Goal: Information Seeking & Learning: Learn about a topic

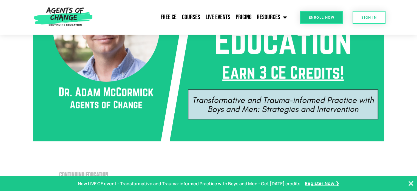
scroll to position [192, 0]
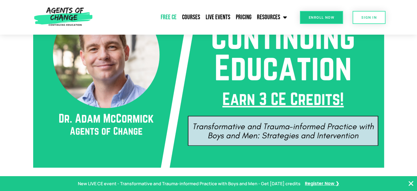
click at [170, 18] on link "Free CE" at bounding box center [168, 17] width 21 height 14
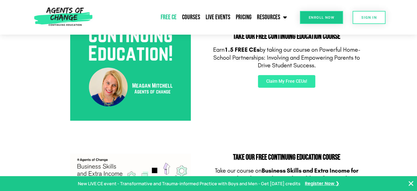
scroll to position [192, 0]
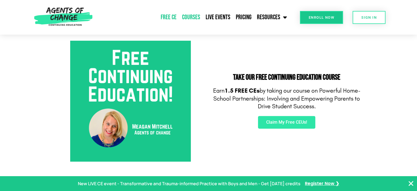
click at [193, 17] on link "Courses" at bounding box center [192, 17] width 24 height 14
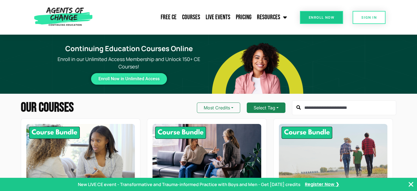
click at [268, 107] on button "Select Tag" at bounding box center [266, 107] width 39 height 10
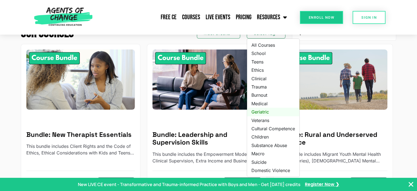
scroll to position [110, 0]
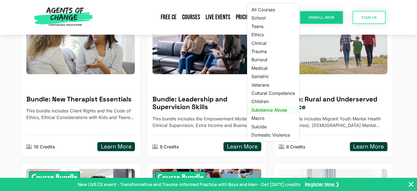
click at [274, 110] on link "Substance Abuse" at bounding box center [273, 110] width 52 height 8
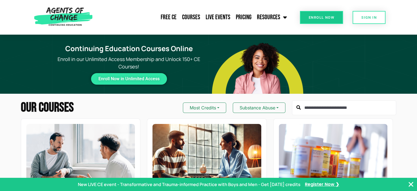
click at [196, 102] on div "Most Credits Substance Abuse" at bounding box center [290, 107] width 214 height 15
click at [198, 106] on button "Most Credits" at bounding box center [204, 107] width 43 height 10
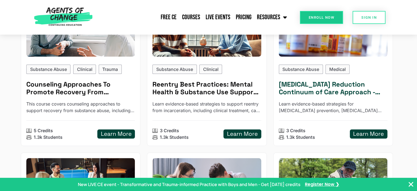
scroll to position [137, 0]
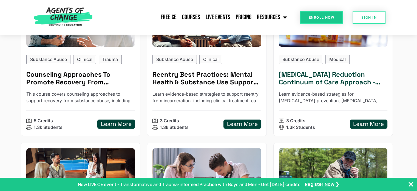
click at [367, 124] on h5 "Learn More" at bounding box center [369, 124] width 31 height 7
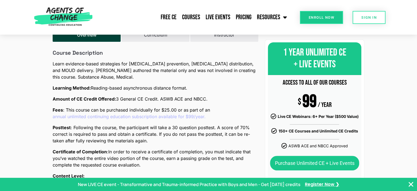
scroll to position [192, 0]
